Goal: Task Accomplishment & Management: Use online tool/utility

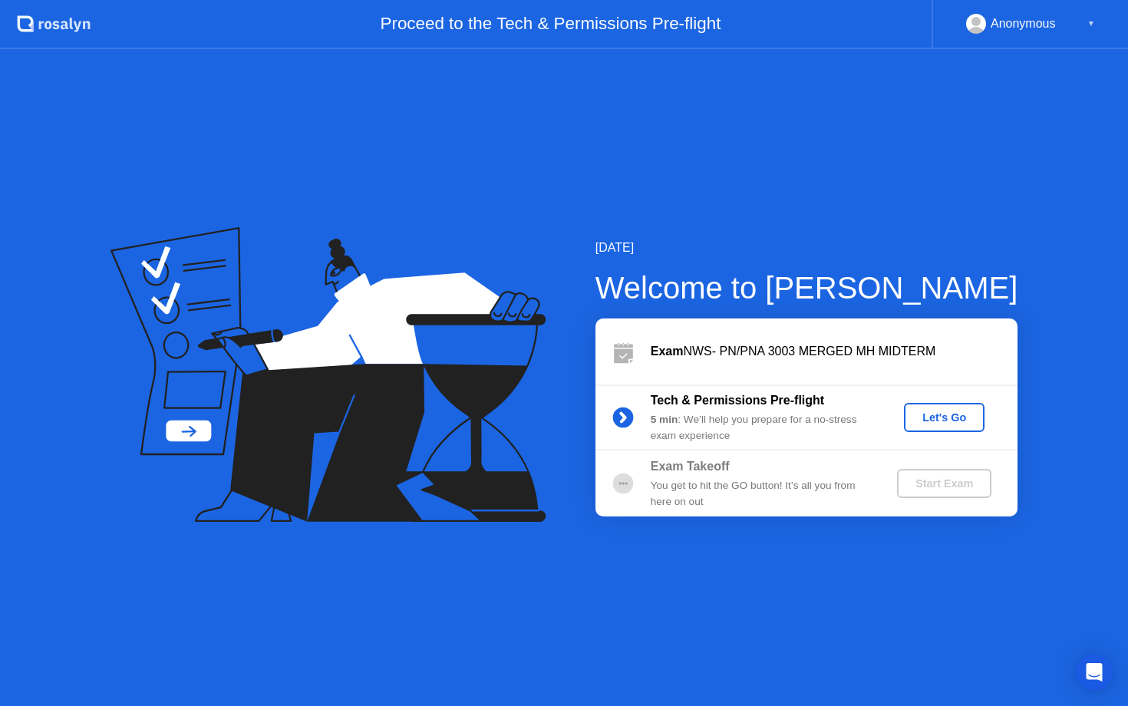
click at [943, 420] on div "Let's Go" at bounding box center [944, 417] width 68 height 12
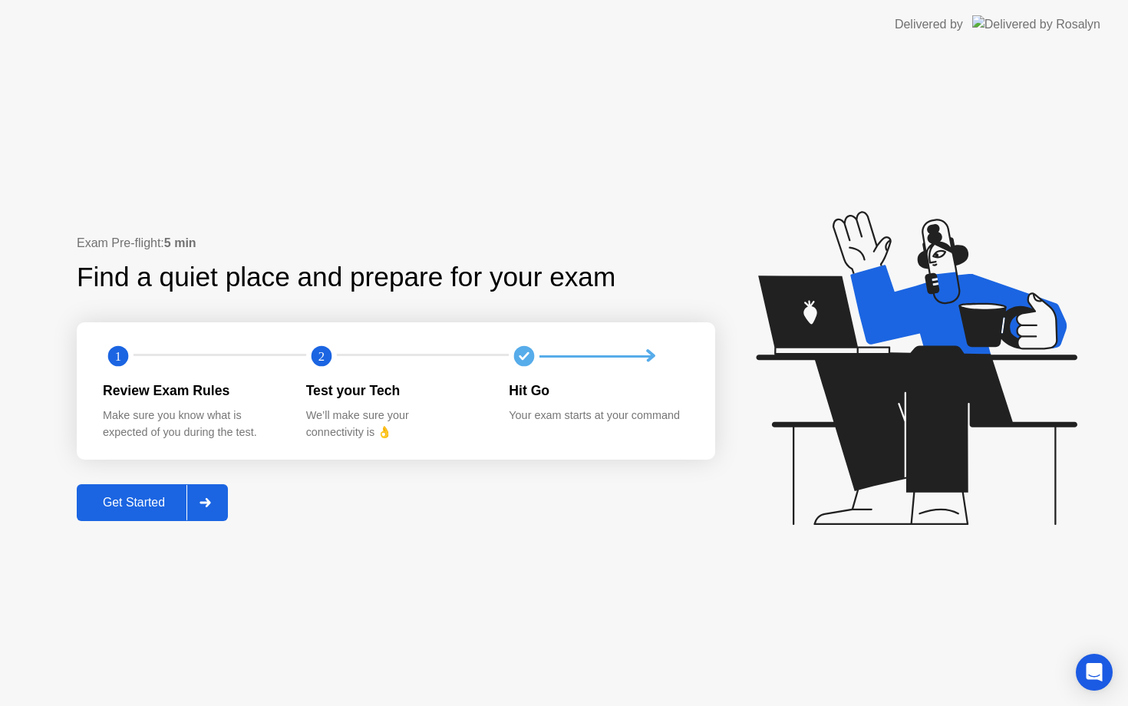
click at [166, 502] on div "Get Started" at bounding box center [133, 503] width 105 height 14
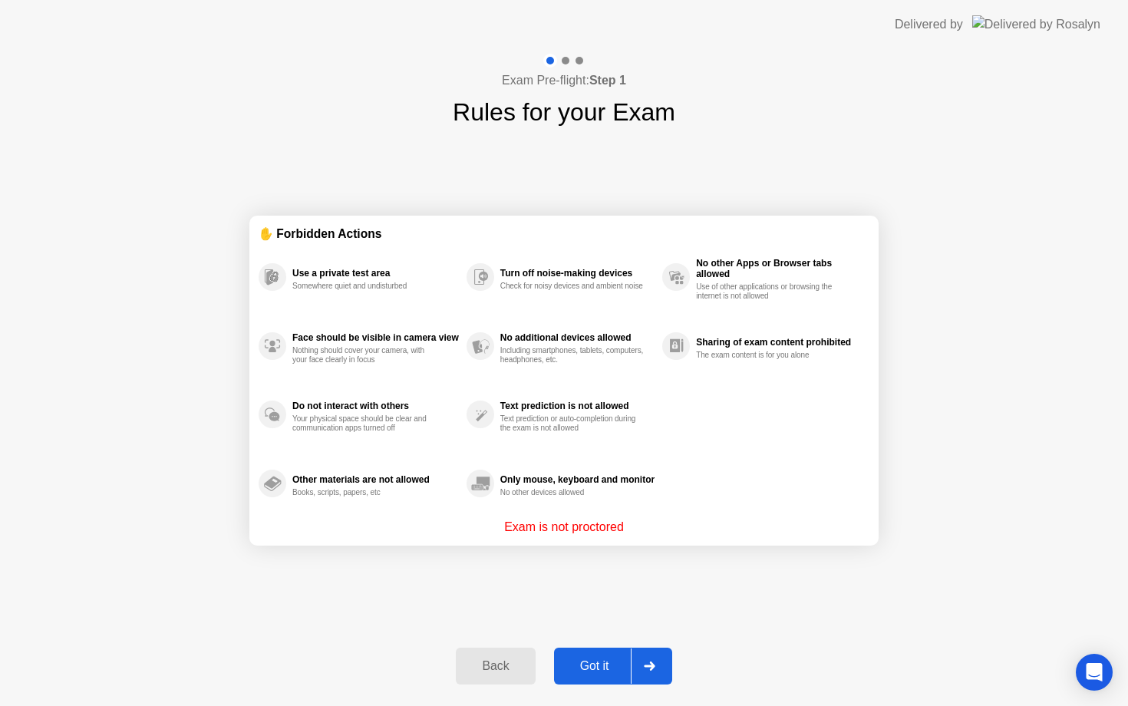
click at [604, 663] on div "Got it" at bounding box center [595, 666] width 72 height 14
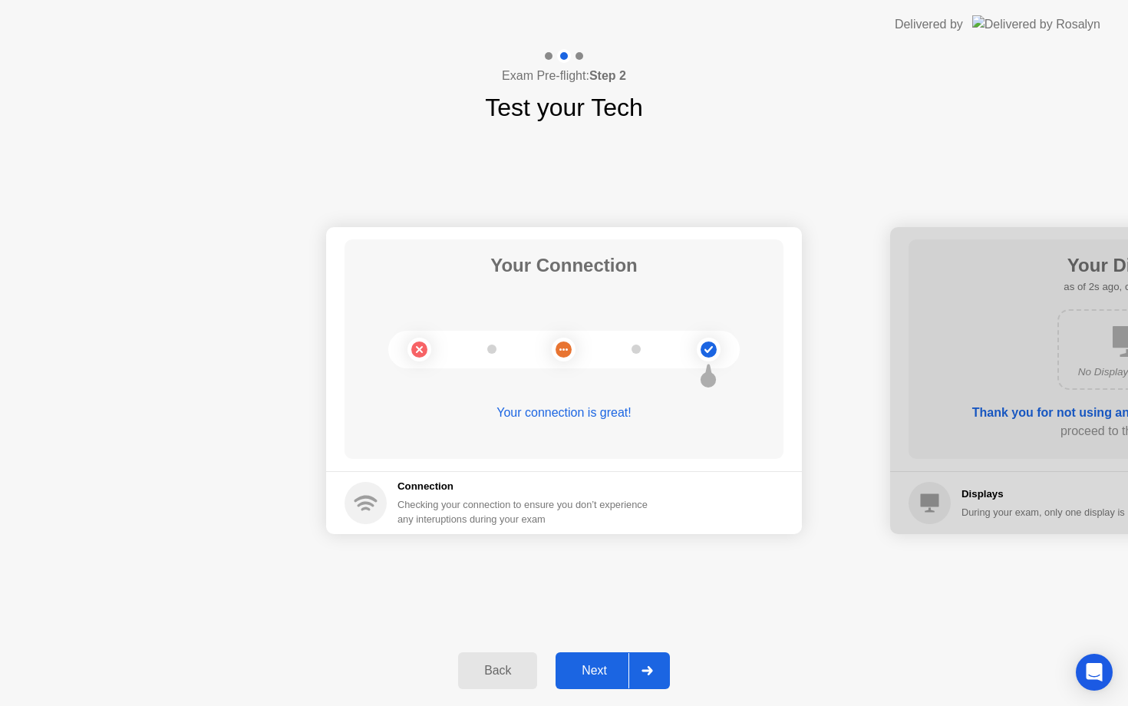
click at [627, 673] on div "Next" at bounding box center [594, 671] width 68 height 14
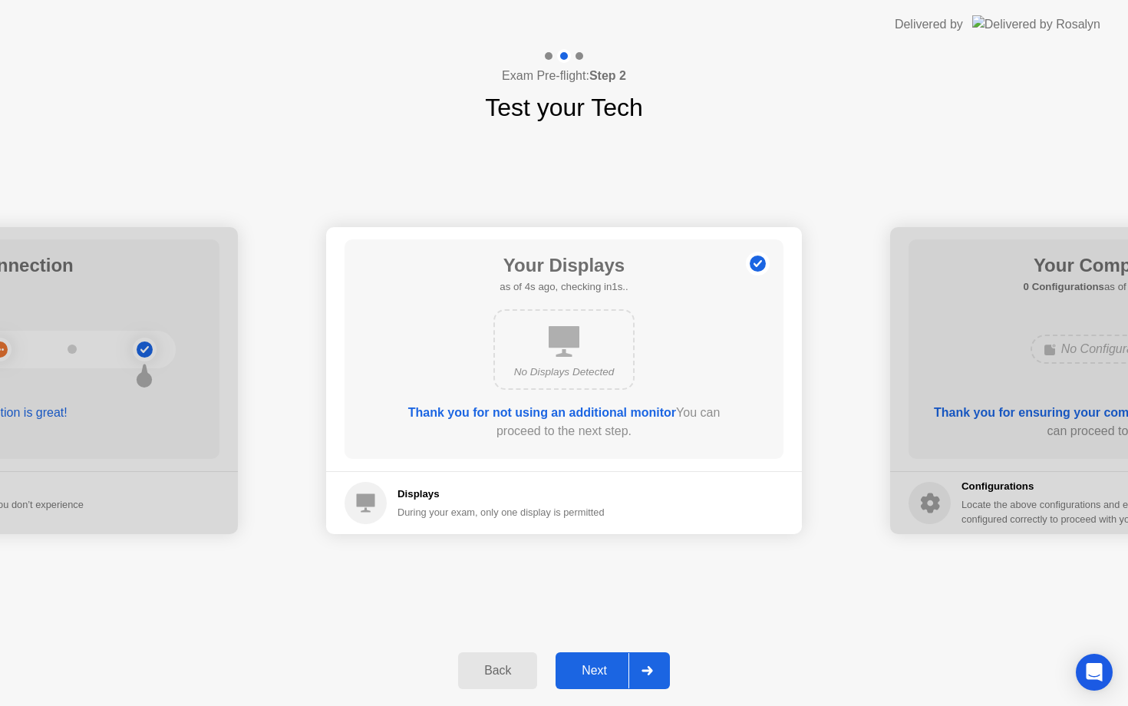
click at [627, 673] on div "Next" at bounding box center [594, 671] width 68 height 14
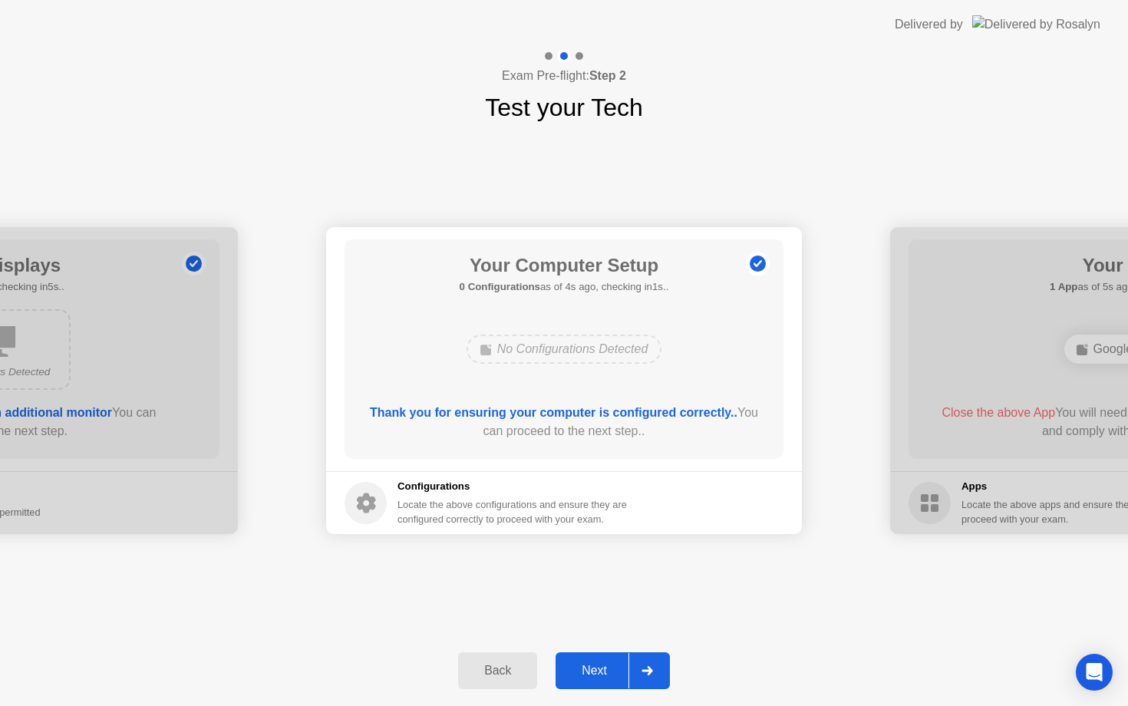
click at [627, 673] on div "Next" at bounding box center [594, 671] width 68 height 14
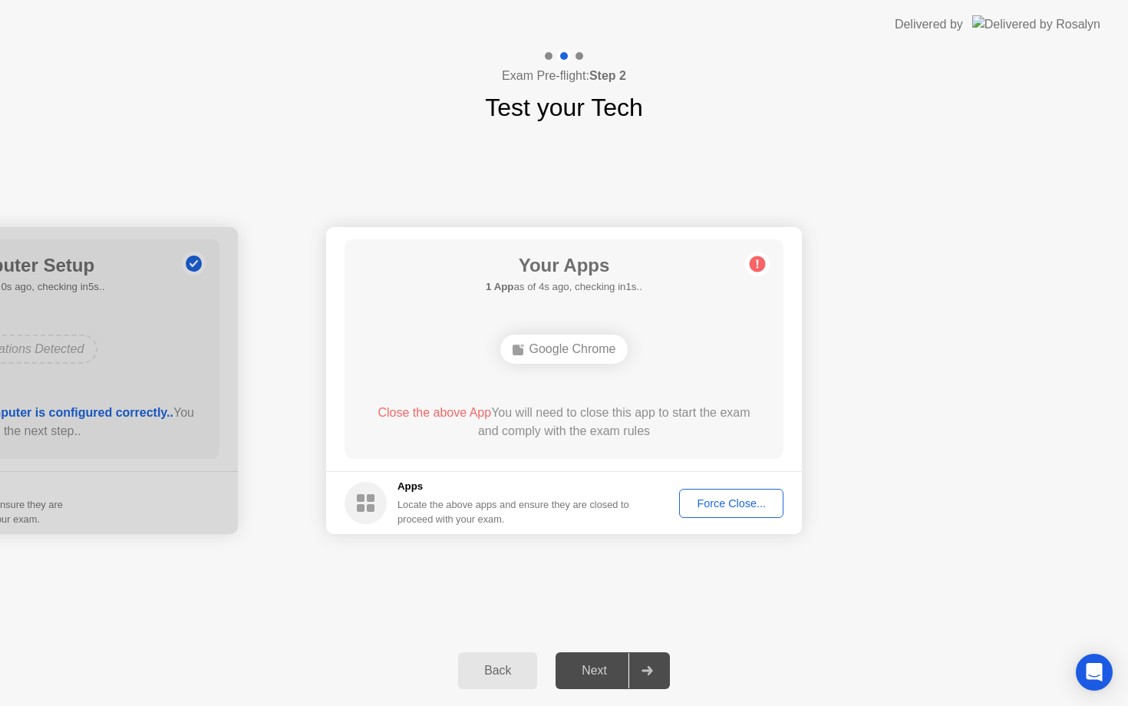
click at [709, 497] on div "Force Close..." at bounding box center [731, 503] width 94 height 12
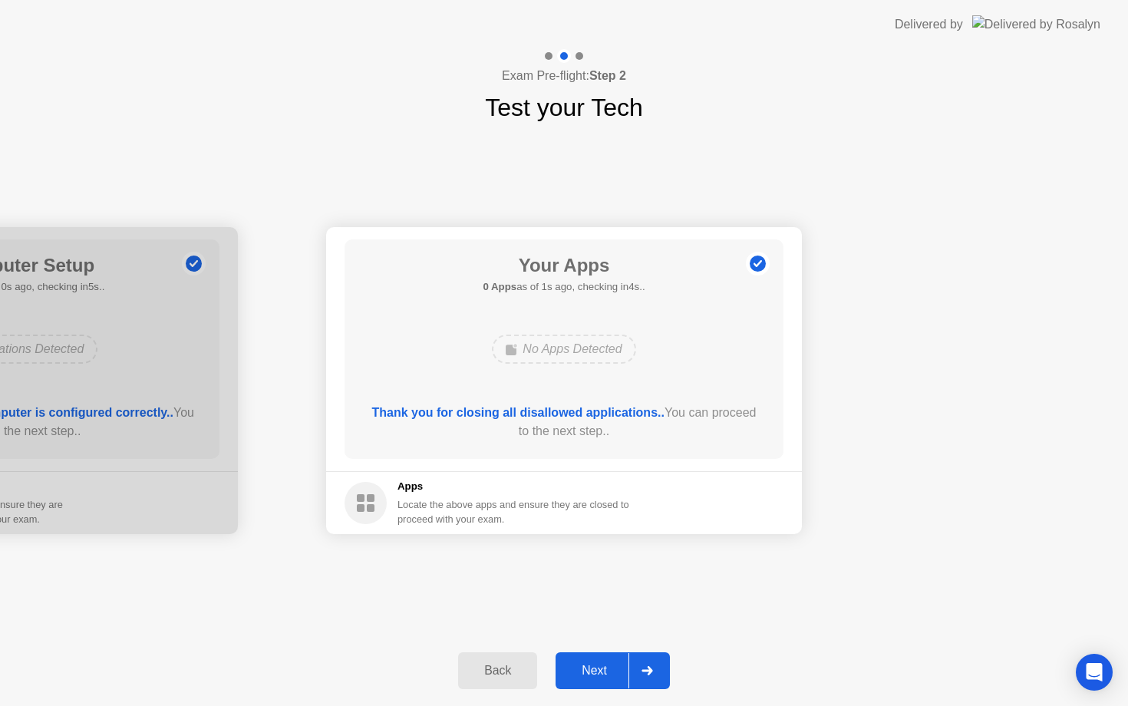
click at [637, 672] on div at bounding box center [646, 670] width 37 height 35
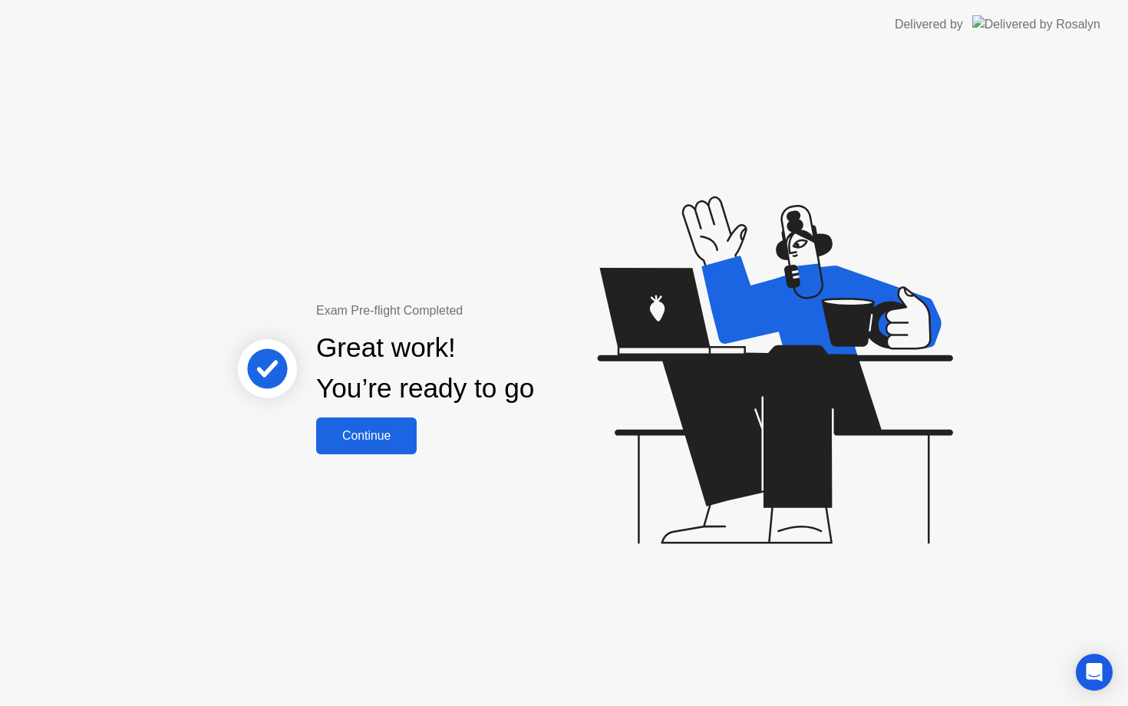
click at [376, 429] on div "Continue" at bounding box center [366, 436] width 91 height 14
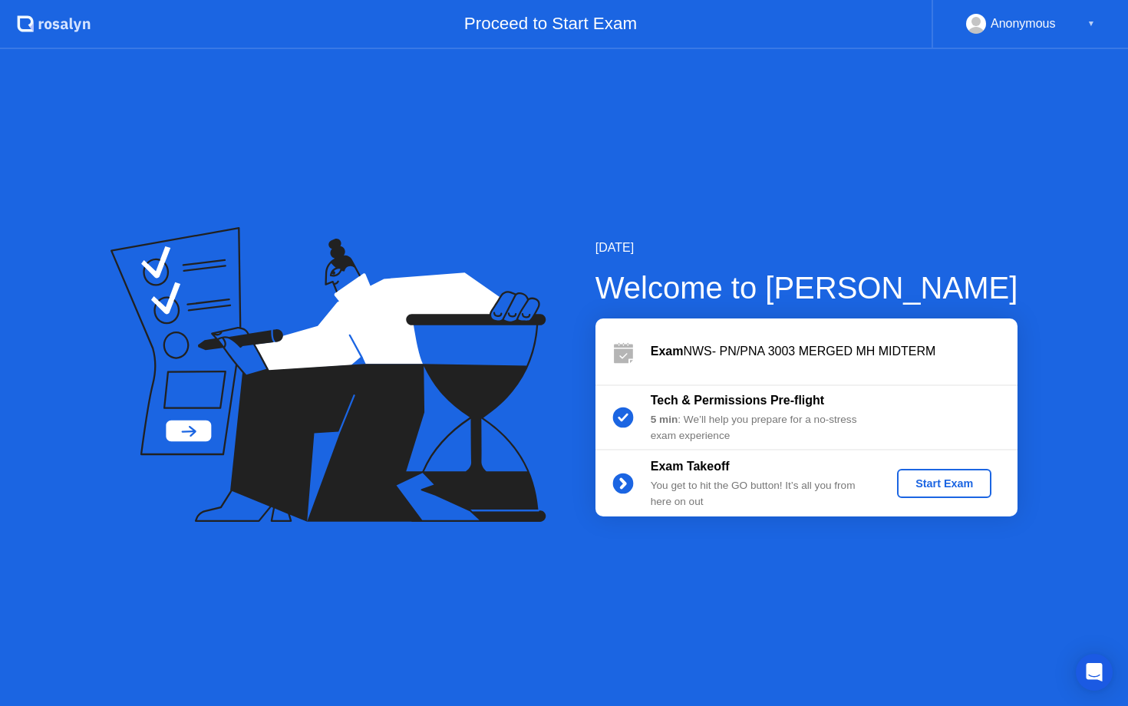
click at [956, 483] on div "Start Exam" at bounding box center [944, 483] width 82 height 12
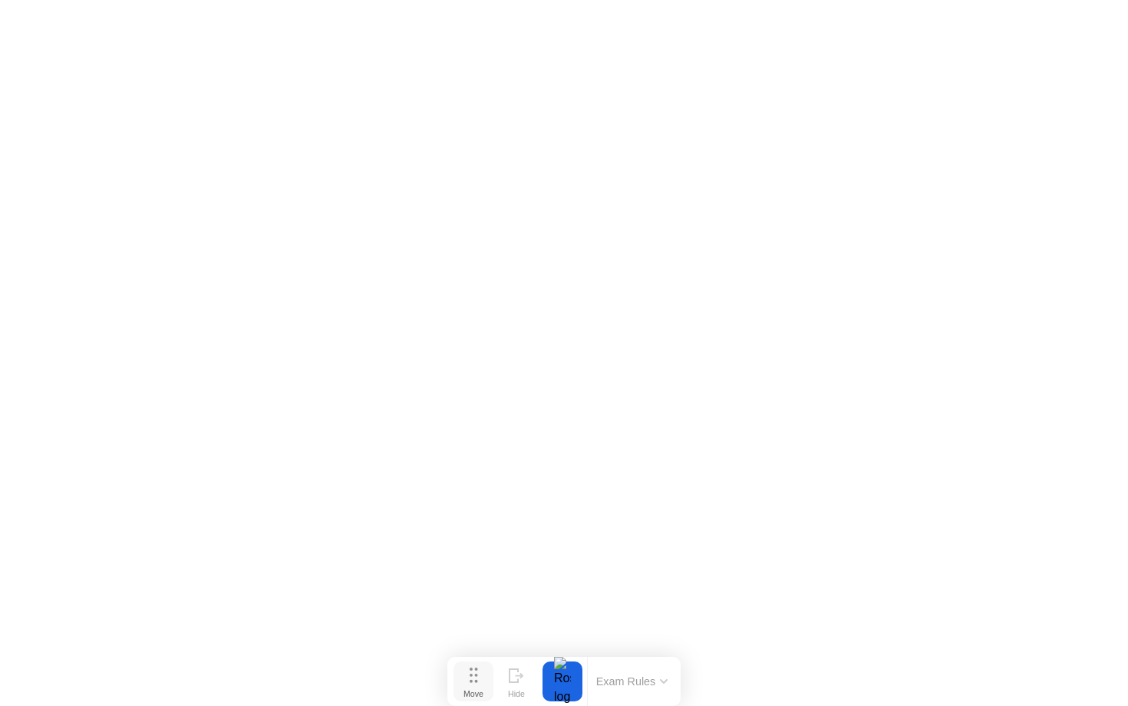
click at [474, 689] on div "Move" at bounding box center [473, 693] width 20 height 9
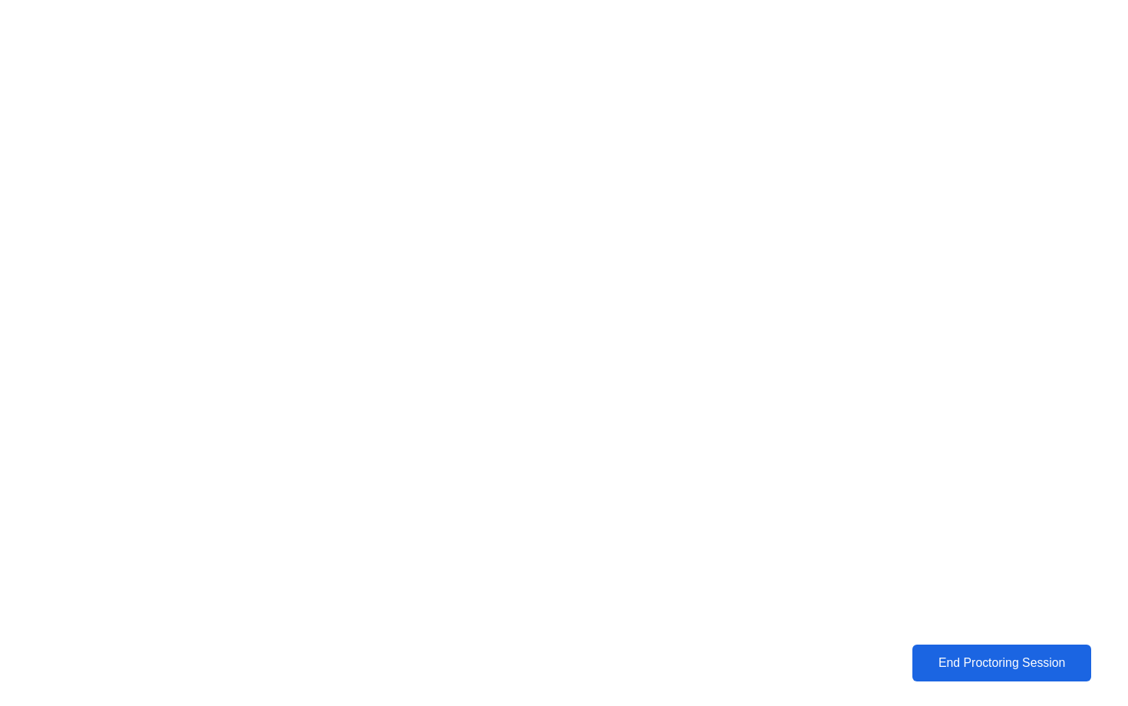
click at [986, 667] on div "End Proctoring Session" at bounding box center [1002, 663] width 170 height 14
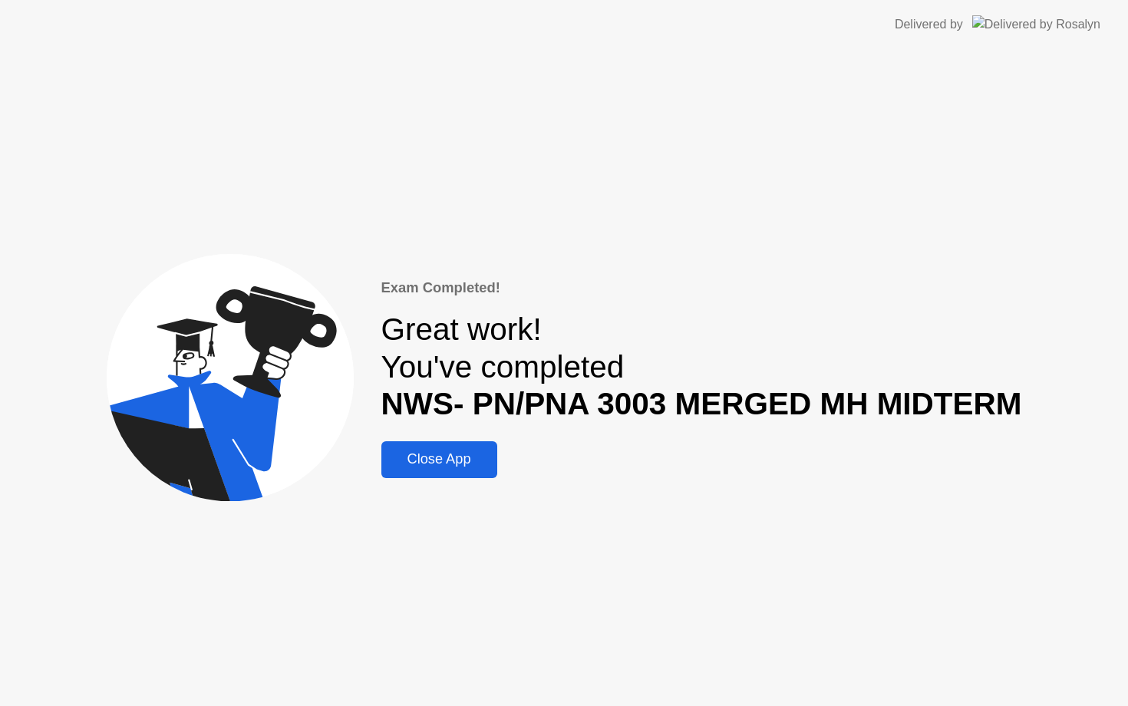
click at [416, 452] on div "Close App" at bounding box center [439, 459] width 107 height 16
